Goal: Transaction & Acquisition: Purchase product/service

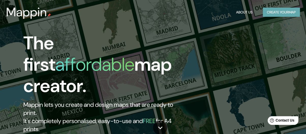
click at [282, 11] on button "Create your map" at bounding box center [281, 12] width 37 height 9
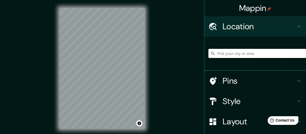
click at [236, 55] on input "Pick your city or area" at bounding box center [258, 53] width 98 height 9
click at [150, 67] on div "© Mapbox © OpenStreetMap Improve this map" at bounding box center [102, 68] width 102 height 137
click at [174, 99] on div "Mappin Location Pins Style Layout Border Choose a border. Hint : you can make l…" at bounding box center [153, 72] width 306 height 145
click at [246, 53] on input "Pick your city or area" at bounding box center [258, 53] width 98 height 9
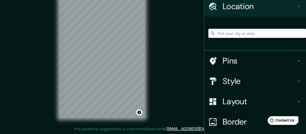
scroll to position [9, 0]
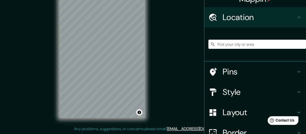
click at [239, 70] on h4 "Pins" at bounding box center [259, 72] width 73 height 10
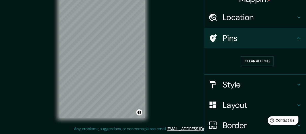
click at [252, 82] on h4 "Style" at bounding box center [259, 85] width 73 height 10
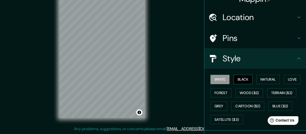
click at [244, 80] on button "Black" at bounding box center [243, 79] width 19 height 9
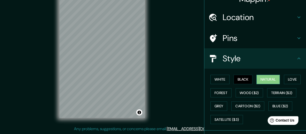
click at [258, 78] on button "Natural" at bounding box center [268, 79] width 23 height 9
click at [286, 77] on button "Love" at bounding box center [292, 79] width 17 height 9
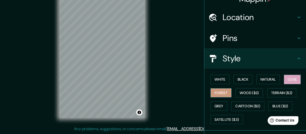
click at [218, 93] on button "Forest" at bounding box center [221, 92] width 21 height 9
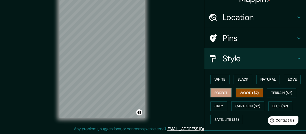
click at [255, 91] on button "Wood ($2)" at bounding box center [249, 92] width 27 height 9
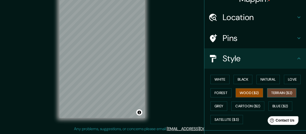
click at [271, 90] on button "Terrain ($2)" at bounding box center [282, 92] width 30 height 9
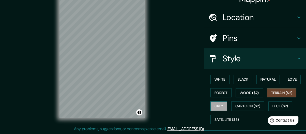
click at [216, 106] on button "Grey" at bounding box center [219, 106] width 17 height 9
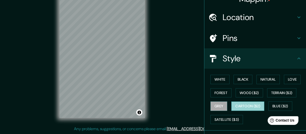
click at [246, 103] on button "Cartoon ($2)" at bounding box center [248, 106] width 33 height 9
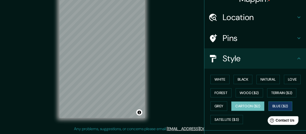
click at [276, 105] on button "Blue ($2)" at bounding box center [281, 106] width 24 height 9
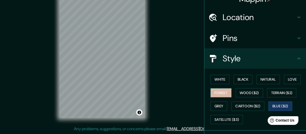
click at [219, 91] on button "Forest" at bounding box center [221, 92] width 21 height 9
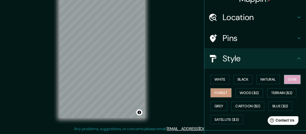
click at [287, 74] on div "White Black Natural Love Forest Wood ($2) Terrain ($2) Grey Cartoon ($2) Blue (…" at bounding box center [258, 99] width 98 height 53
click at [287, 79] on button "Love" at bounding box center [292, 79] width 17 height 9
click at [238, 38] on h4 "Pins" at bounding box center [259, 38] width 73 height 10
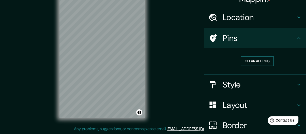
click at [262, 62] on button "Clear all pins" at bounding box center [257, 61] width 33 height 9
click at [259, 62] on button "Clear all pins" at bounding box center [257, 61] width 33 height 9
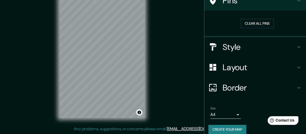
scroll to position [52, 0]
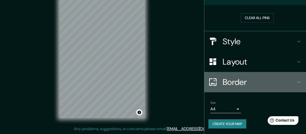
click at [213, 80] on icon at bounding box center [213, 82] width 9 height 9
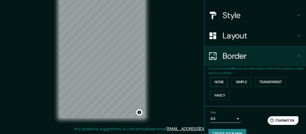
click at [219, 81] on button "None" at bounding box center [219, 81] width 17 height 9
click at [237, 80] on button "Simple" at bounding box center [241, 81] width 19 height 9
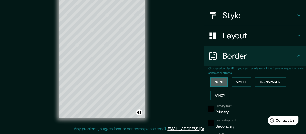
click at [221, 81] on button "None" at bounding box center [219, 81] width 17 height 9
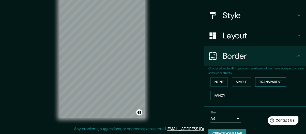
click at [270, 83] on button "Transparent" at bounding box center [271, 81] width 31 height 9
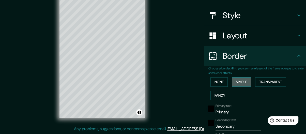
click at [241, 82] on button "Simple" at bounding box center [241, 81] width 19 height 9
click at [223, 96] on button "Fancy" at bounding box center [220, 95] width 19 height 9
type input "27"
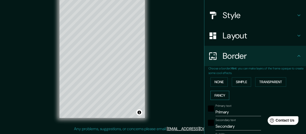
type input "13"
click at [236, 82] on button "Simple" at bounding box center [241, 81] width 19 height 9
click at [265, 80] on button "Transparent" at bounding box center [271, 81] width 31 height 9
click at [219, 82] on button "None" at bounding box center [219, 81] width 17 height 9
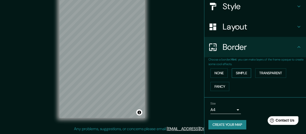
scroll to position [62, 0]
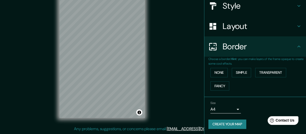
click at [230, 108] on body "Mappin Location Pins Style Layout Border Choose a border. Hint : you can make l…" at bounding box center [153, 56] width 306 height 134
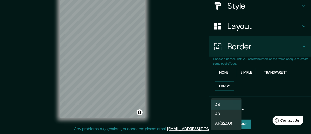
click at [230, 114] on li "A3" at bounding box center [226, 114] width 31 height 9
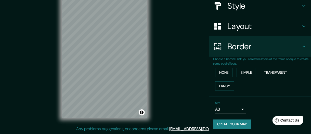
click at [234, 108] on body "Mappin Location Pins Style Layout Border Choose a border. Hint : you can make l…" at bounding box center [155, 56] width 311 height 134
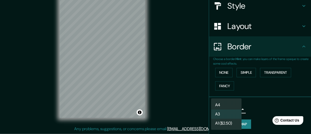
click at [225, 105] on li "A4" at bounding box center [226, 105] width 31 height 9
type input "single"
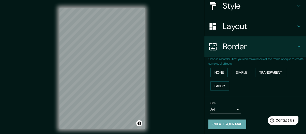
click at [238, 124] on button "Create your map" at bounding box center [228, 124] width 38 height 9
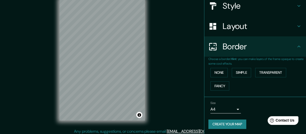
scroll to position [11, 0]
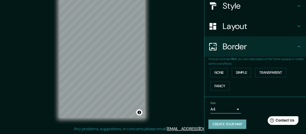
click at [237, 122] on button "Create your map" at bounding box center [228, 124] width 38 height 9
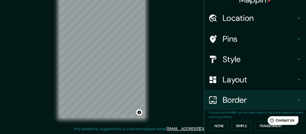
scroll to position [0, 0]
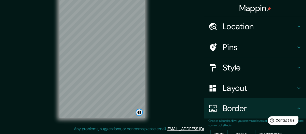
click at [138, 112] on button "Toggle attribution" at bounding box center [139, 112] width 6 height 6
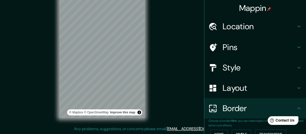
click at [175, 96] on div "Mappin Location Pins Style Layout Border Choose a border. Hint : you can make l…" at bounding box center [153, 61] width 306 height 145
click at [159, 72] on div "Mappin Location Pins Style Layout Border Choose a border. Hint : you can make l…" at bounding box center [153, 61] width 306 height 145
click at [141, 114] on button "Toggle attribution" at bounding box center [139, 112] width 6 height 6
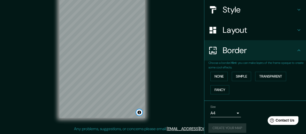
scroll to position [62, 0]
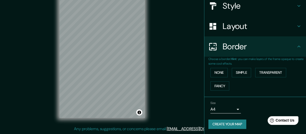
click at [232, 124] on button "Create your map" at bounding box center [228, 124] width 38 height 9
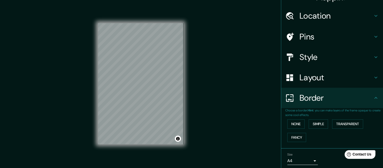
scroll to position [28, 0]
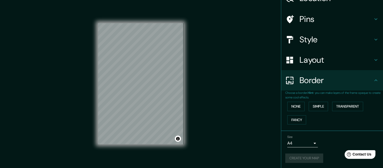
click at [232, 116] on div "Mappin Location Pins Style Layout Border Choose a border. Hint : you can make l…" at bounding box center [191, 87] width 383 height 175
